Goal: Task Accomplishment & Management: Complete application form

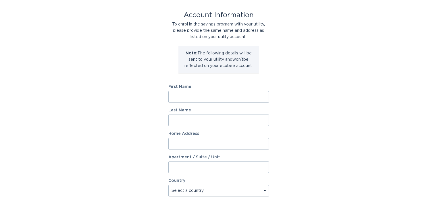
scroll to position [25, 0]
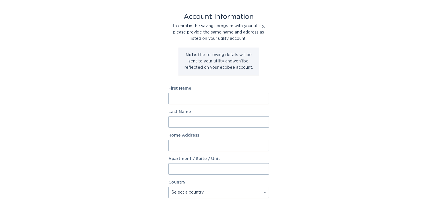
click at [227, 96] on input "First Name" at bounding box center [218, 98] width 100 height 11
type input "[PERSON_NAME]"
type input "[US_STATE]"
type input "[STREET_ADDRESS]"
select select "US"
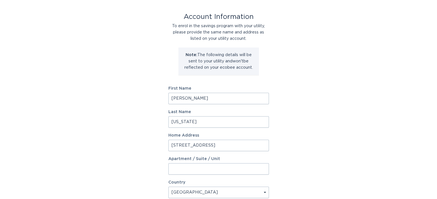
type input "[GEOGRAPHIC_DATA]"
type input "20111"
select select "VA"
click at [226, 146] on input "[STREET_ADDRESS]" at bounding box center [218, 145] width 100 height 11
type input "1"
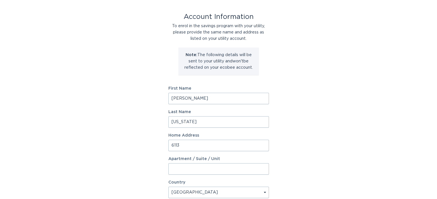
type input "[STREET_ADDRESS]"
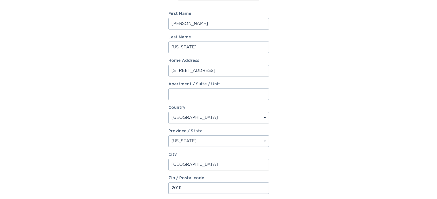
scroll to position [101, 0]
click at [262, 144] on select "Select a province/state [US_STATE] [US_STATE] [US_STATE] [US_STATE] [US_STATE] …" at bounding box center [218, 140] width 100 height 11
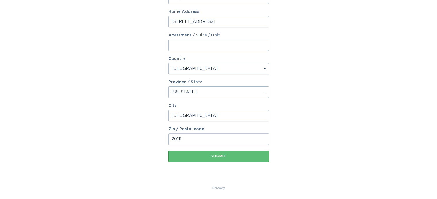
scroll to position [150, 0]
click at [196, 89] on select "Select a province/state [US_STATE] [US_STATE] [US_STATE] [US_STATE] [US_STATE] …" at bounding box center [218, 91] width 100 height 11
select select "NC"
click at [196, 89] on select "Select a province/state [US_STATE] [US_STATE] [US_STATE] [US_STATE] [US_STATE] …" at bounding box center [218, 91] width 100 height 11
click at [190, 140] on input "20111" at bounding box center [218, 138] width 100 height 11
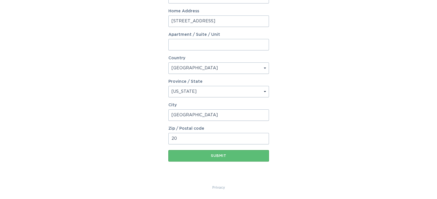
type input "2"
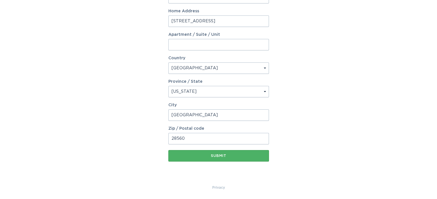
type input "28560"
click at [189, 155] on div "Submit" at bounding box center [218, 155] width 95 height 3
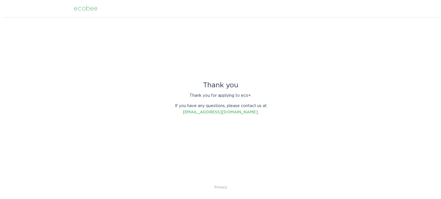
scroll to position [0, 0]
